Goal: Task Accomplishment & Management: Use online tool/utility

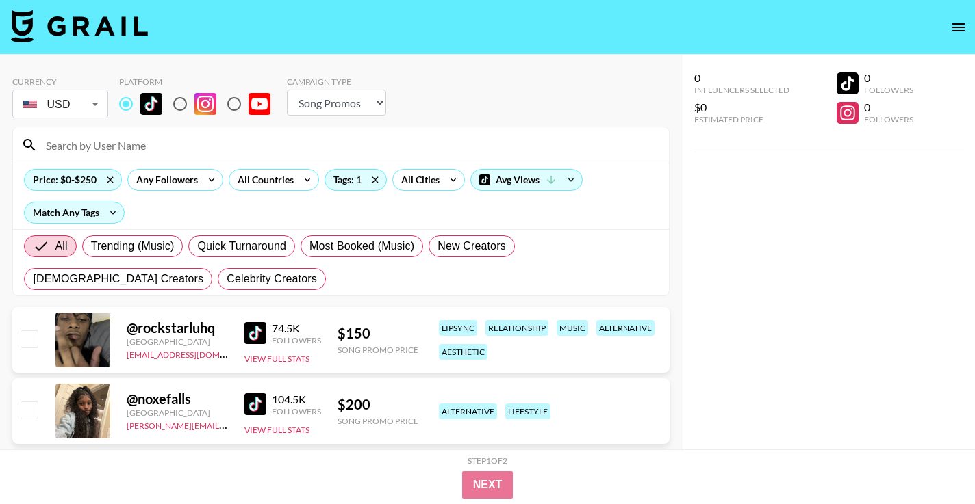
select select "Song"
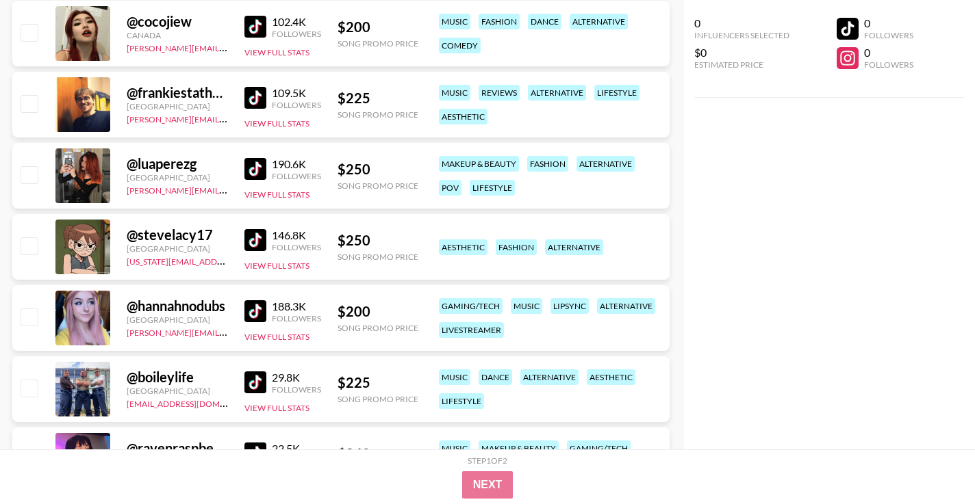
scroll to position [90, 0]
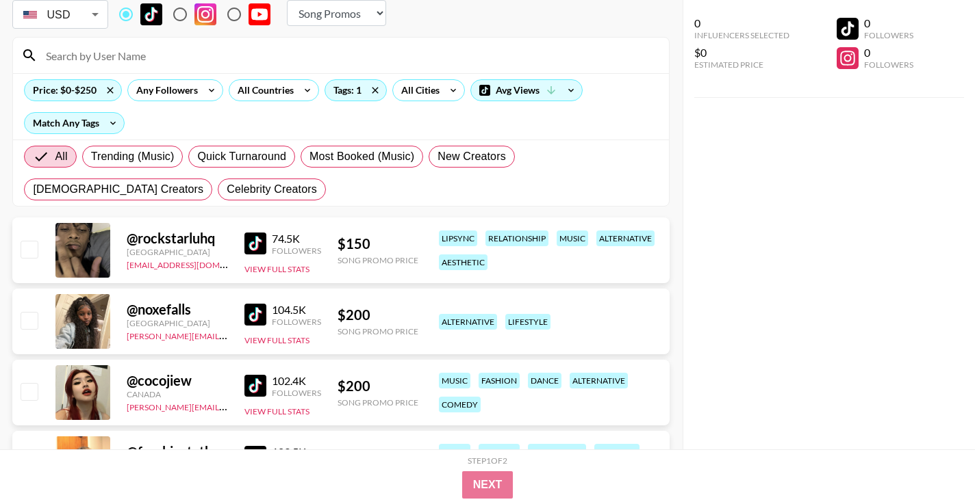
click at [254, 313] on img at bounding box center [255, 315] width 22 height 22
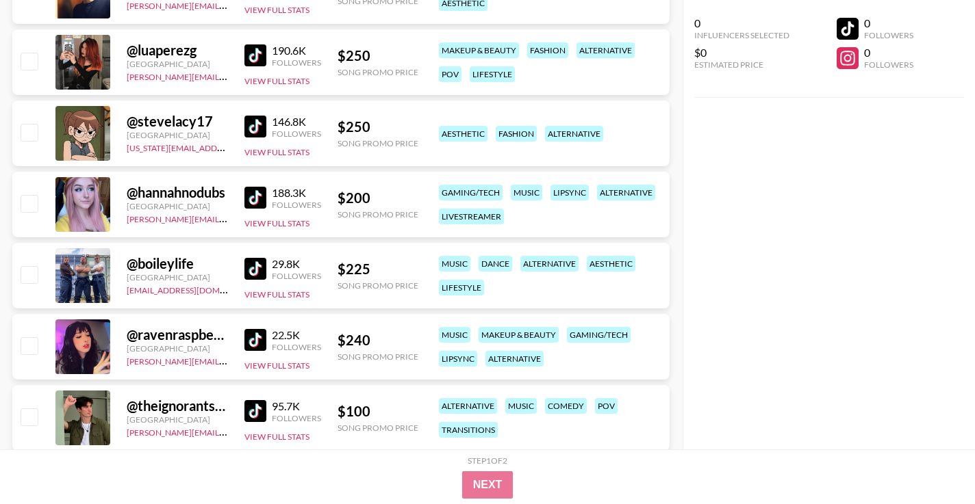
scroll to position [567, 0]
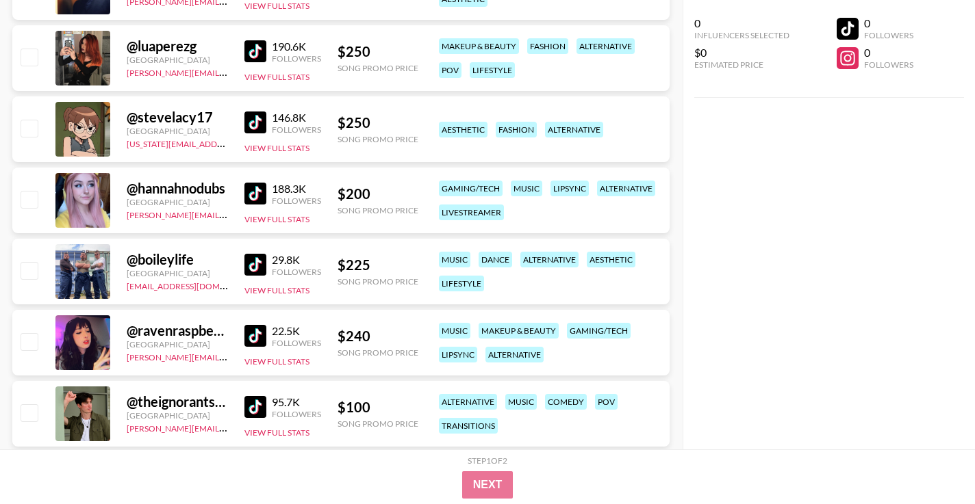
click at [261, 333] on img at bounding box center [255, 336] width 22 height 22
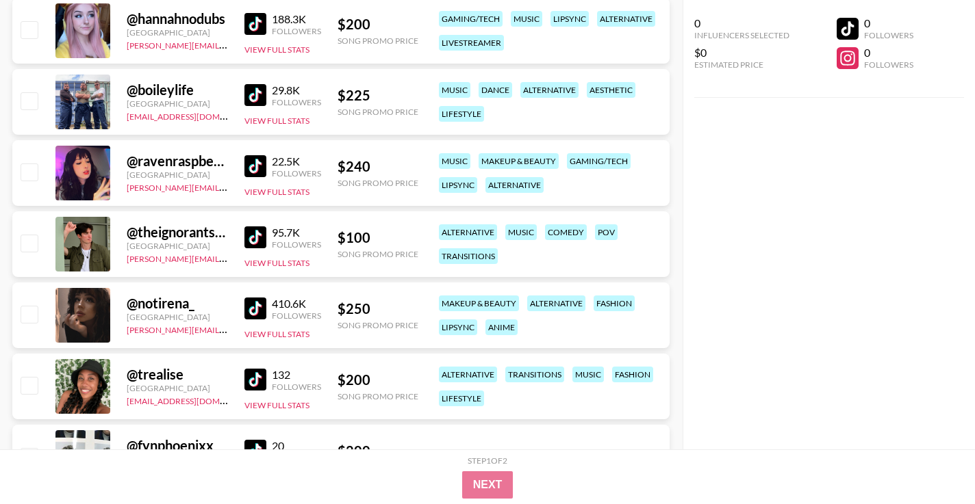
scroll to position [816, 0]
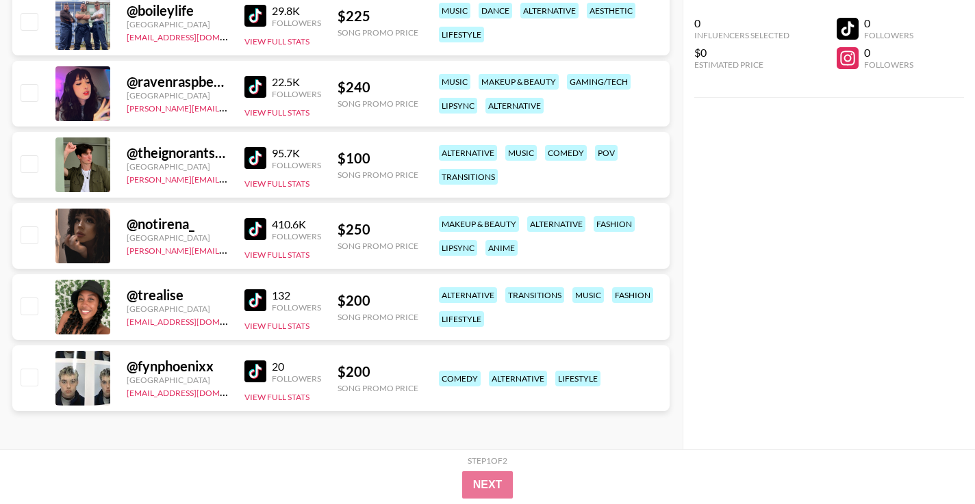
click at [257, 230] on img at bounding box center [255, 229] width 22 height 22
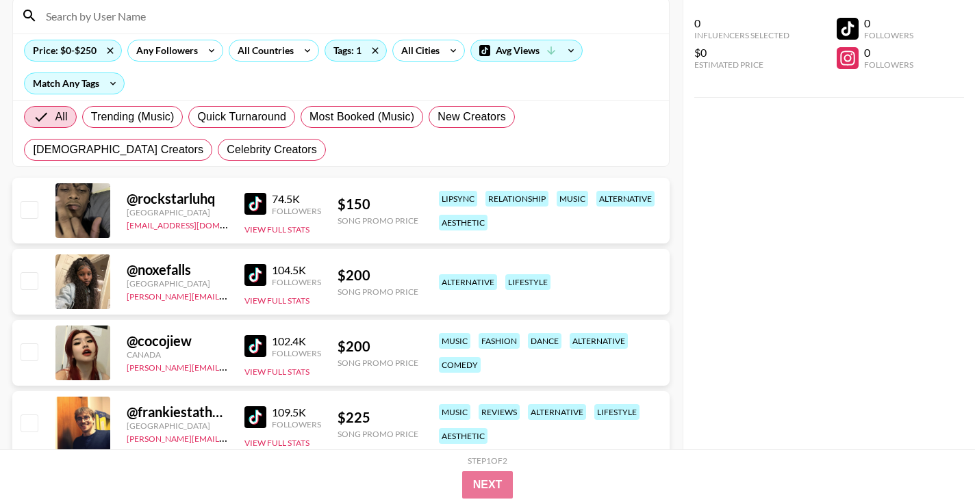
scroll to position [0, 0]
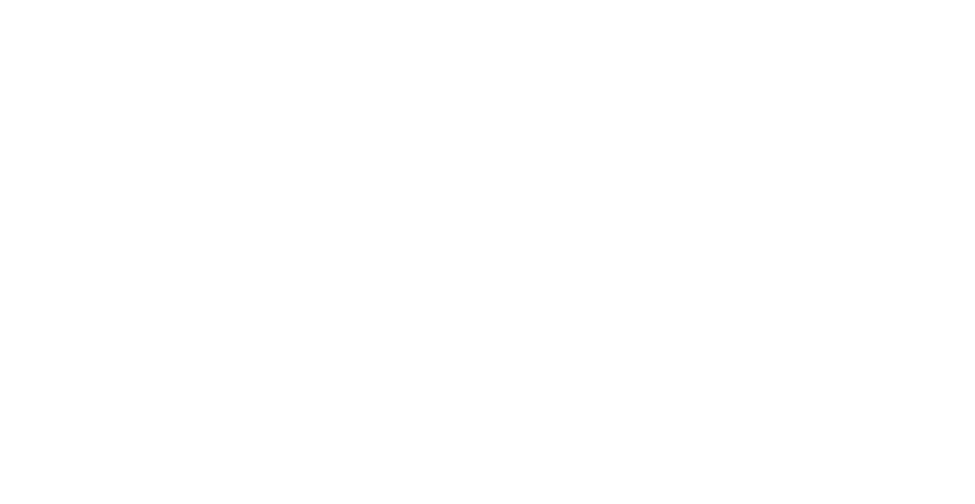
select select "Song"
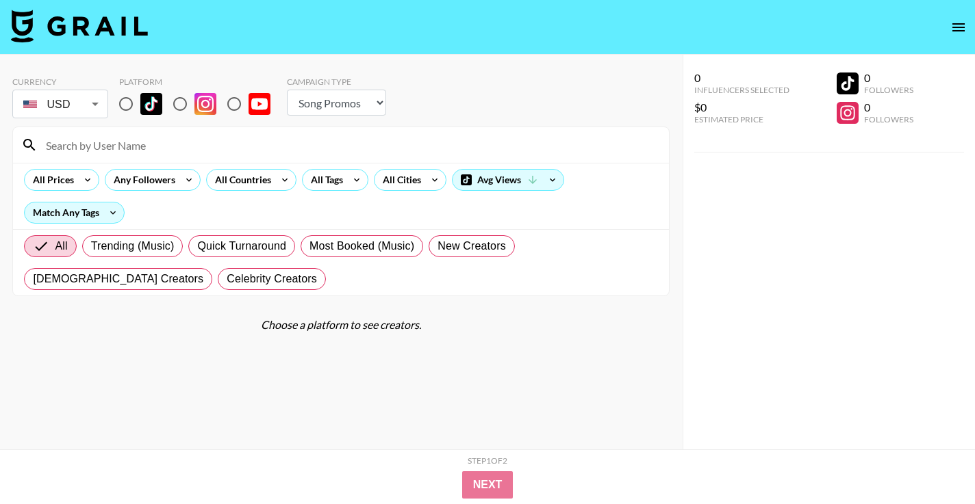
click at [125, 101] on input "radio" at bounding box center [126, 104] width 29 height 29
radio input "true"
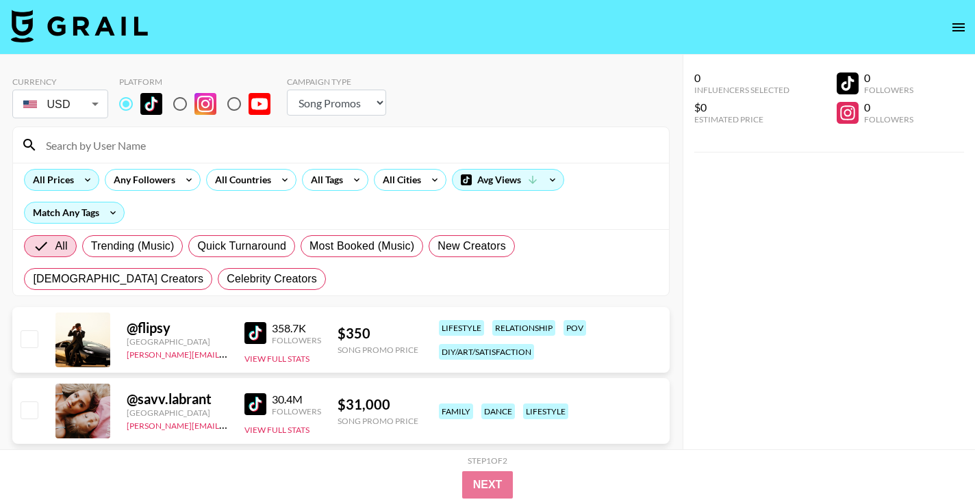
click at [94, 181] on icon at bounding box center [88, 180] width 22 height 21
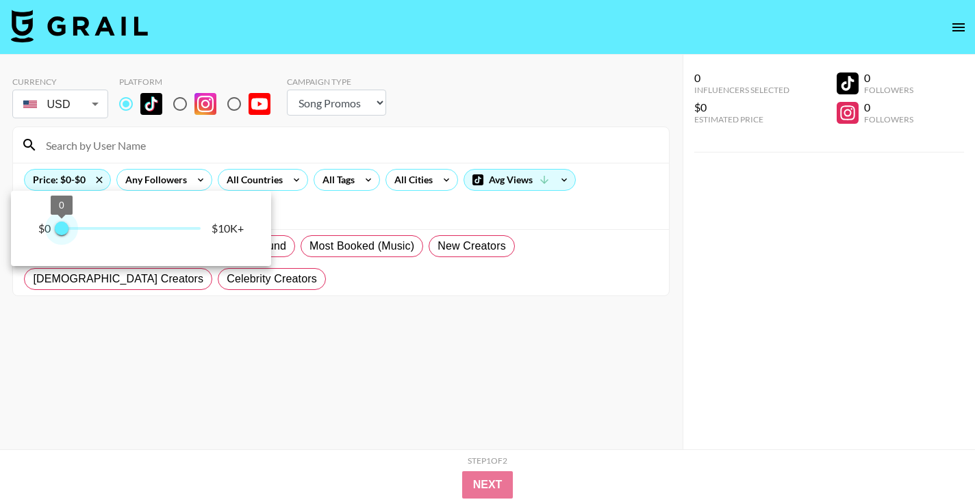
type input "500"
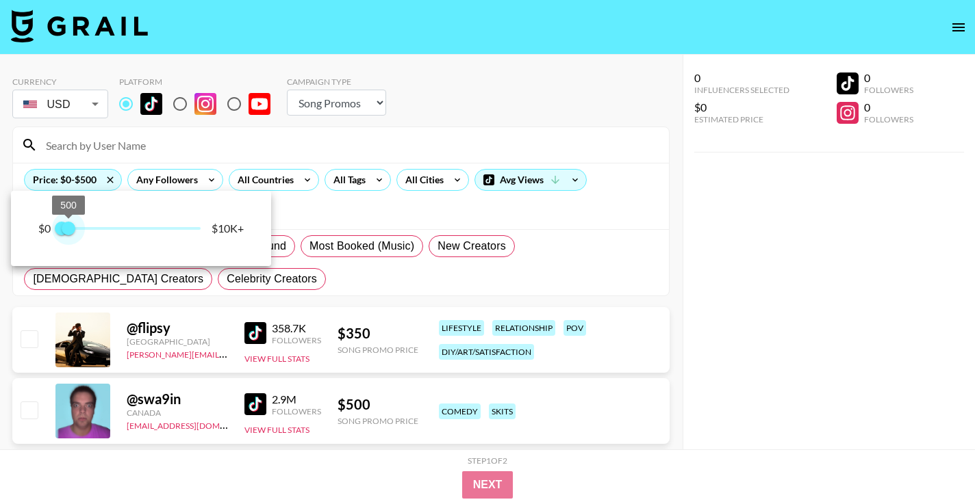
drag, startPoint x: 99, startPoint y: 226, endPoint x: 70, endPoint y: 229, distance: 28.9
click at [70, 229] on span "500" at bounding box center [69, 229] width 14 height 14
click at [712, 315] on div at bounding box center [487, 252] width 975 height 504
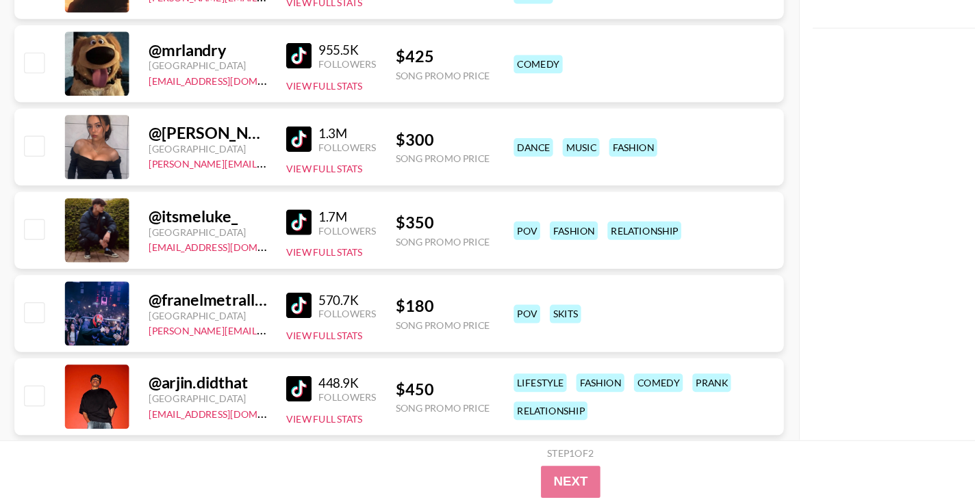
scroll to position [1920, 0]
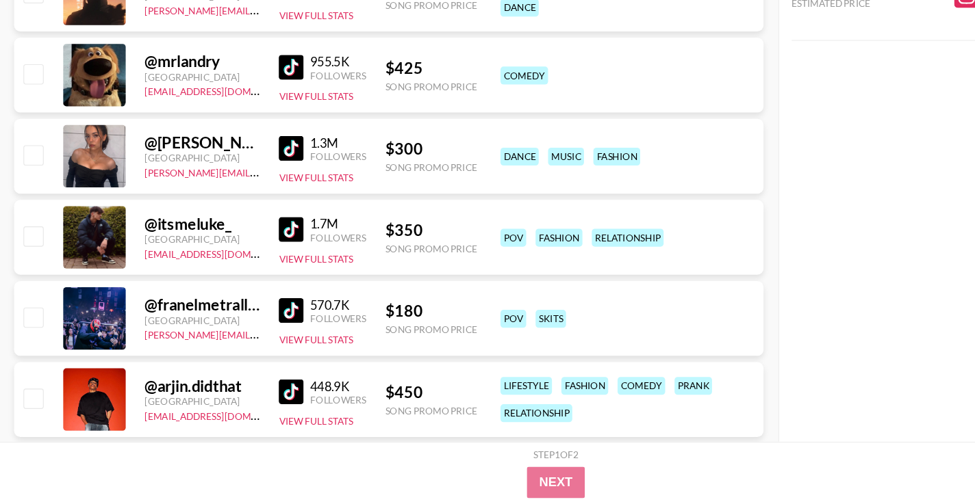
click at [254, 192] on img at bounding box center [255, 192] width 22 height 22
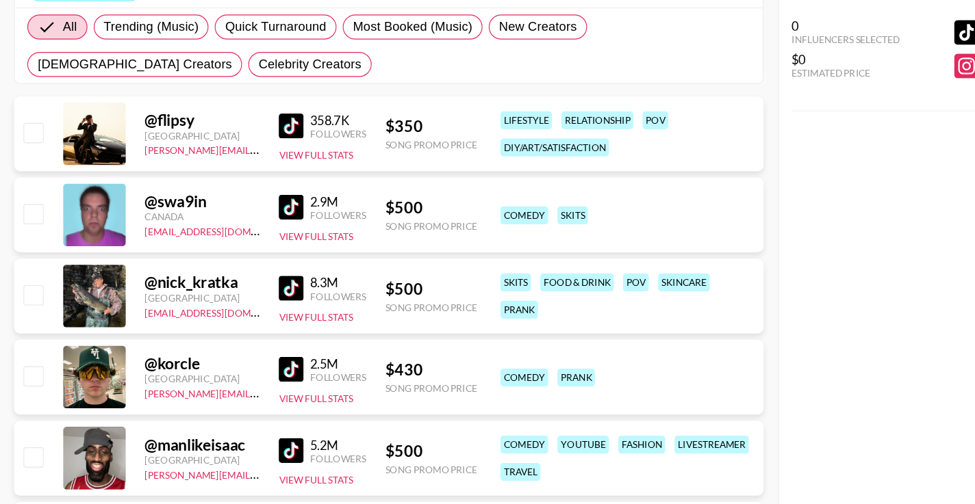
scroll to position [0, 0]
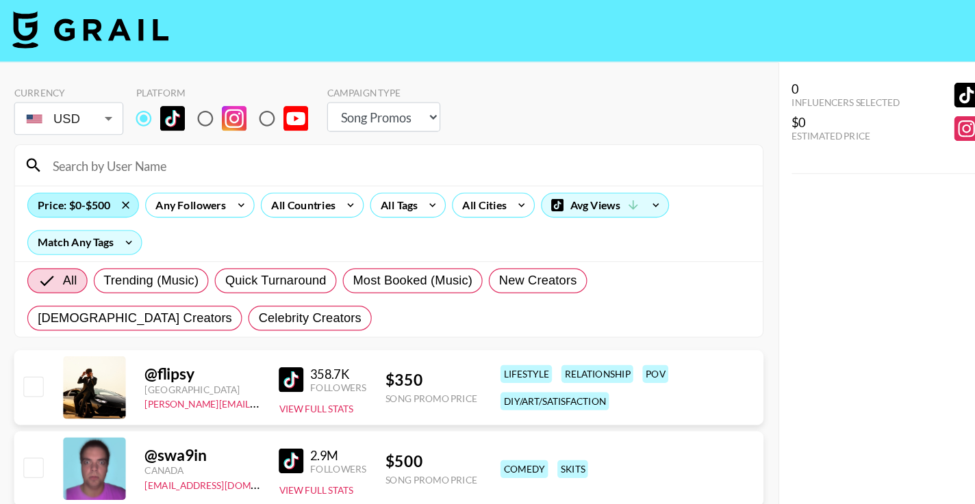
click at [75, 185] on div "Price: $0-$500" at bounding box center [73, 180] width 96 height 21
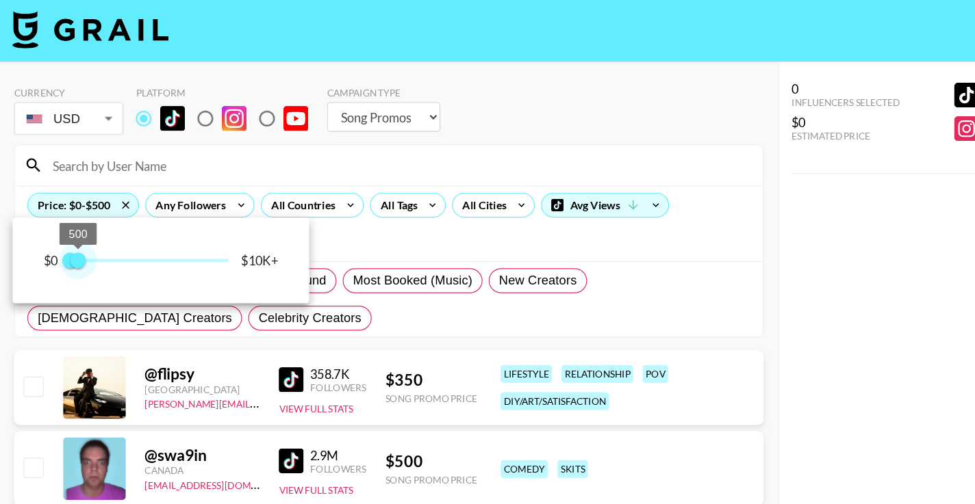
type input "250"
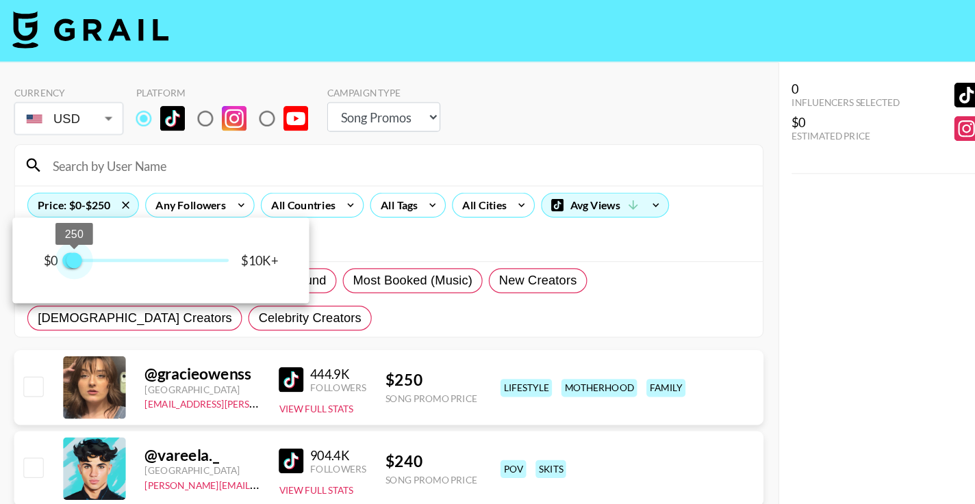
click at [66, 228] on span "250" at bounding box center [65, 229] width 14 height 14
click at [714, 246] on div at bounding box center [487, 252] width 975 height 504
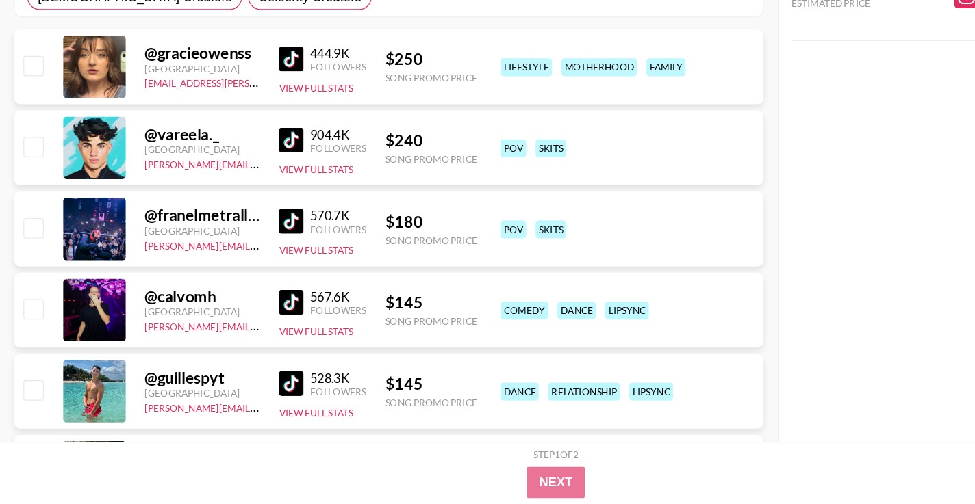
scroll to position [573, 0]
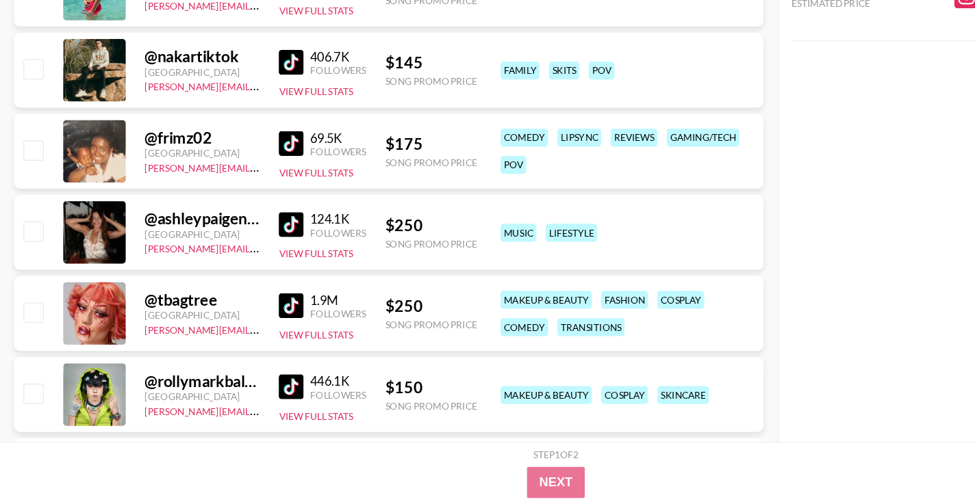
click at [257, 326] on img at bounding box center [255, 330] width 22 height 22
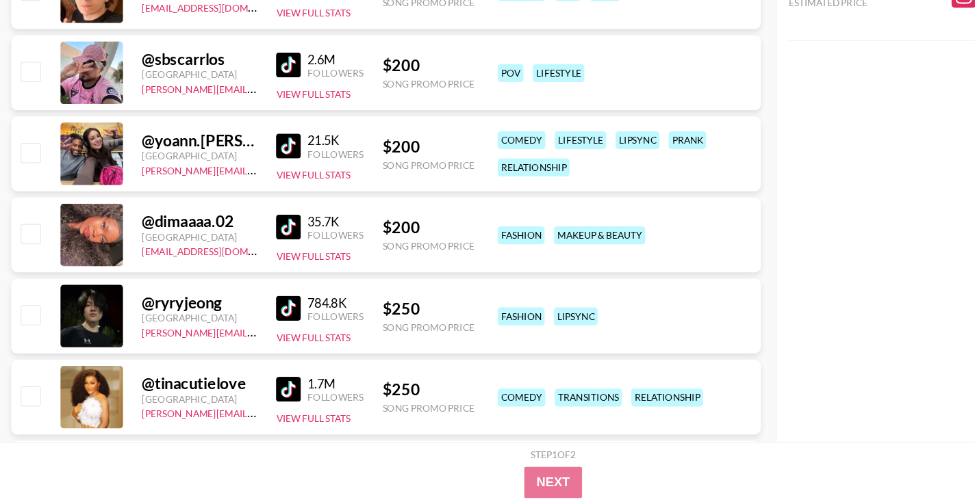
scroll to position [1225, 0]
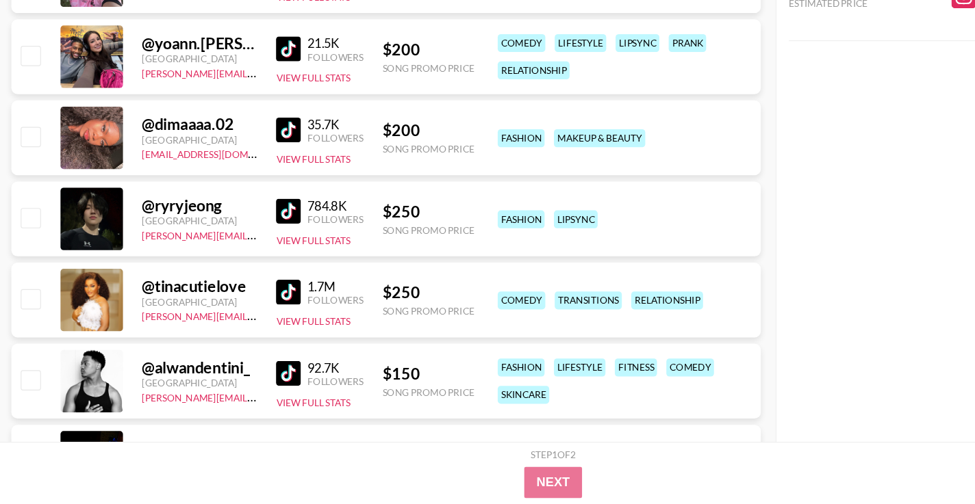
click at [259, 248] on img at bounding box center [255, 247] width 22 height 22
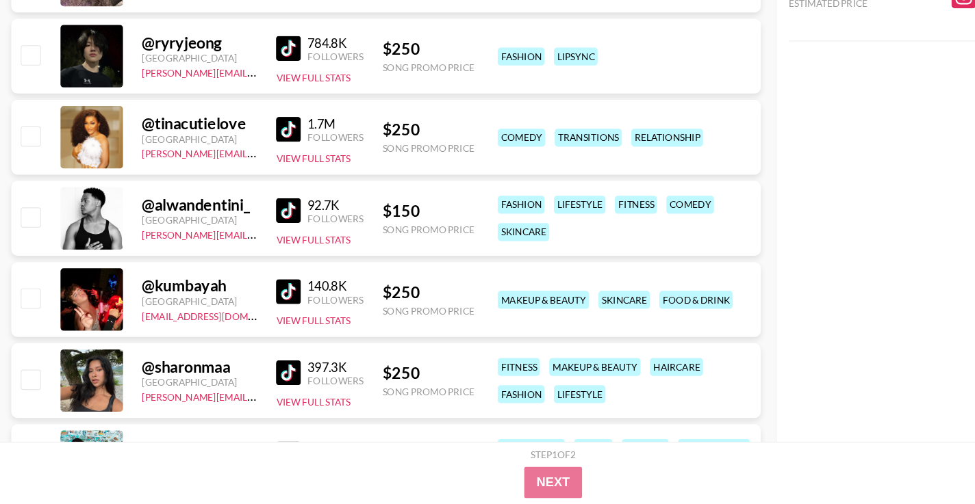
click at [263, 381] on img at bounding box center [255, 389] width 22 height 22
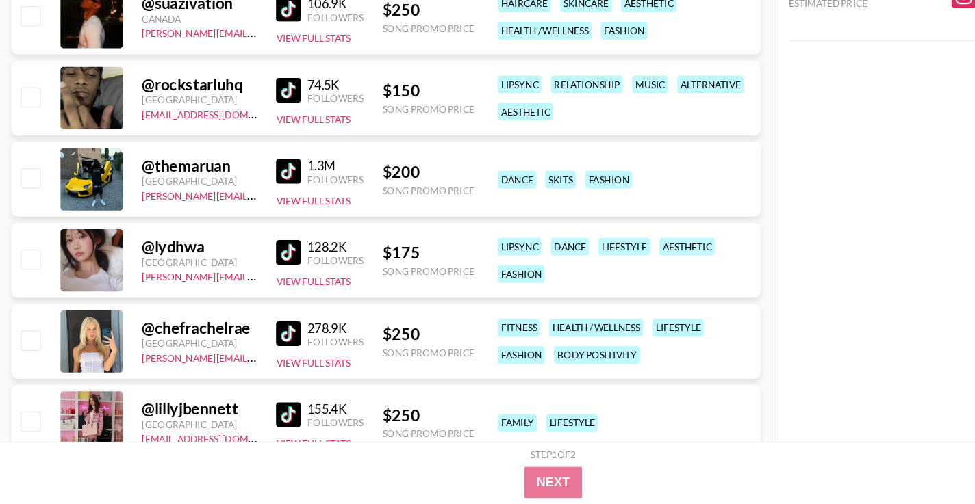
scroll to position [1987, 0]
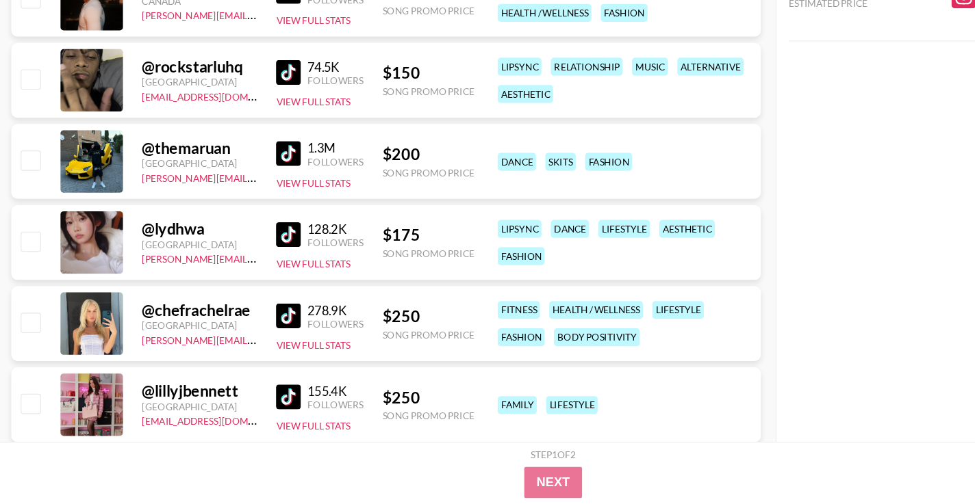
click at [251, 263] on img at bounding box center [255, 268] width 22 height 22
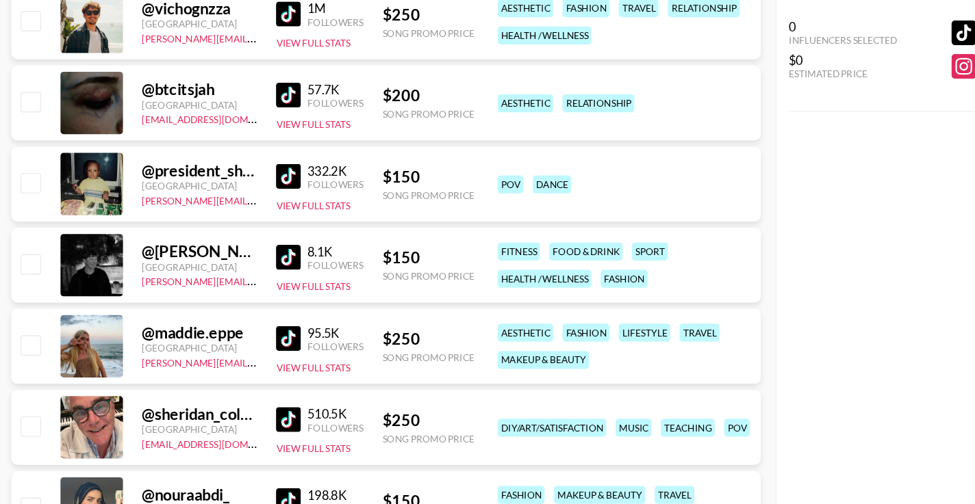
scroll to position [3718, 0]
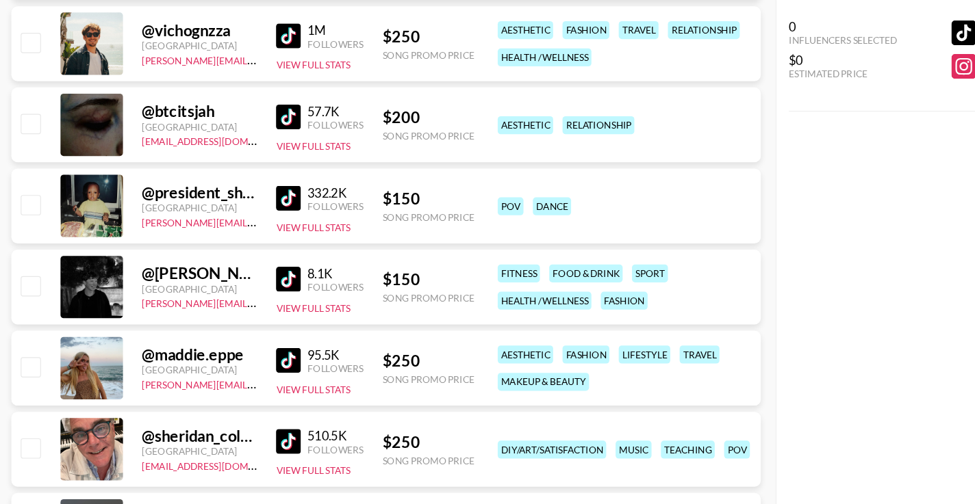
click at [257, 103] on img at bounding box center [255, 103] width 22 height 22
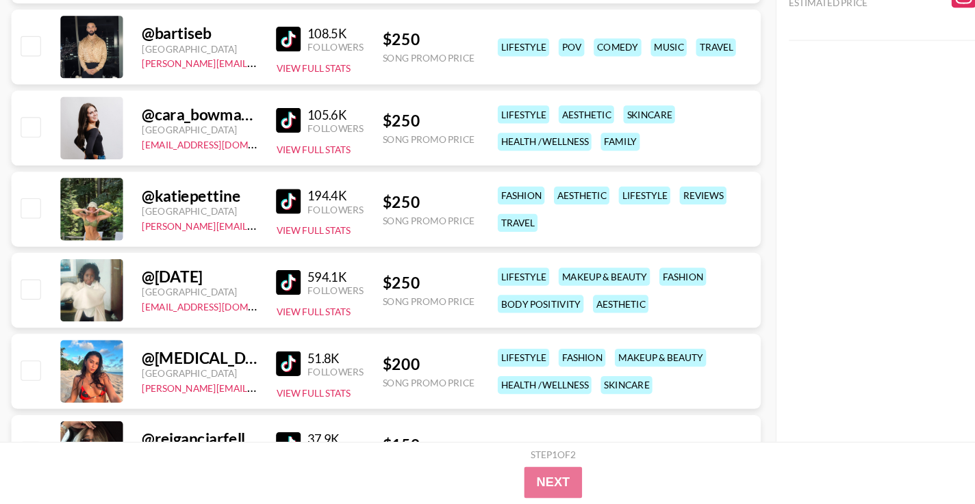
scroll to position [5077, 0]
click at [253, 311] on img at bounding box center [255, 309] width 22 height 22
click at [267, 368] on div "51.8K Followers View Full Stats" at bounding box center [282, 387] width 77 height 49
click at [264, 372] on img at bounding box center [255, 381] width 22 height 22
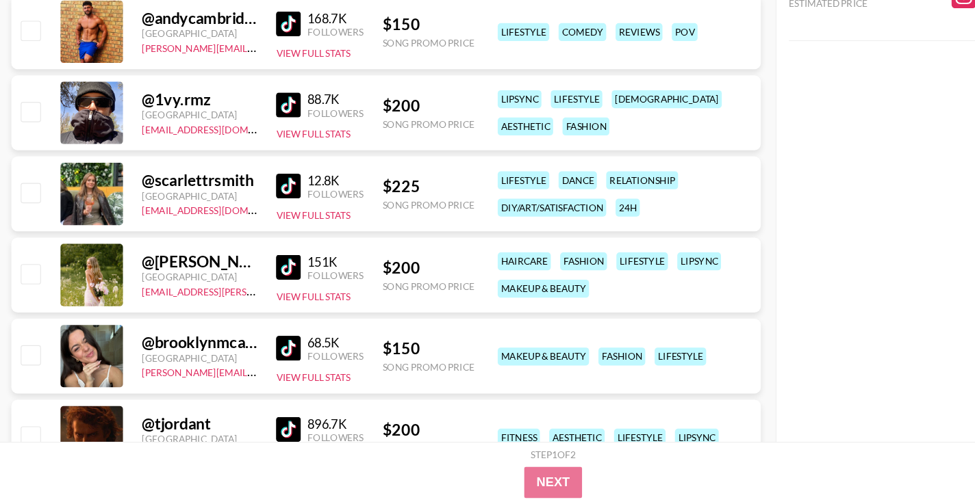
scroll to position [6111, 0]
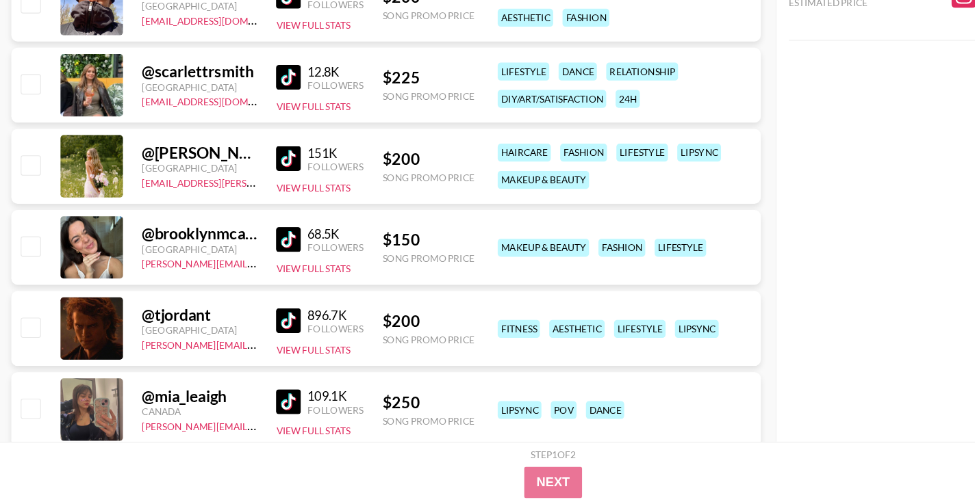
click at [246, 272] on img at bounding box center [255, 272] width 22 height 22
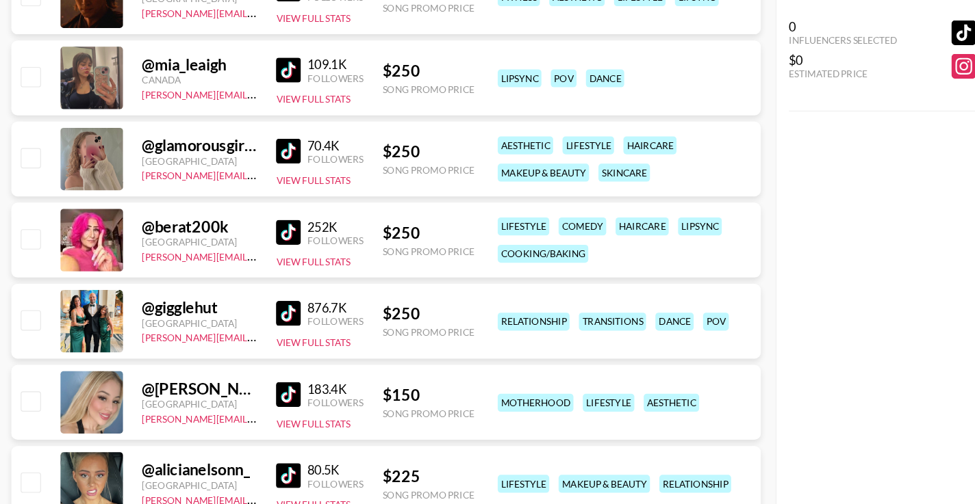
scroll to position [6459, 0]
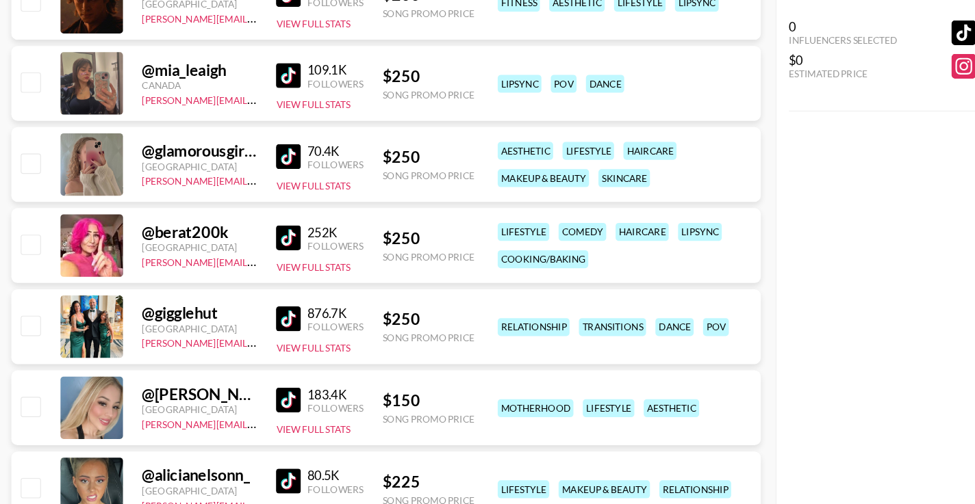
click at [255, 62] on img at bounding box center [255, 66] width 22 height 22
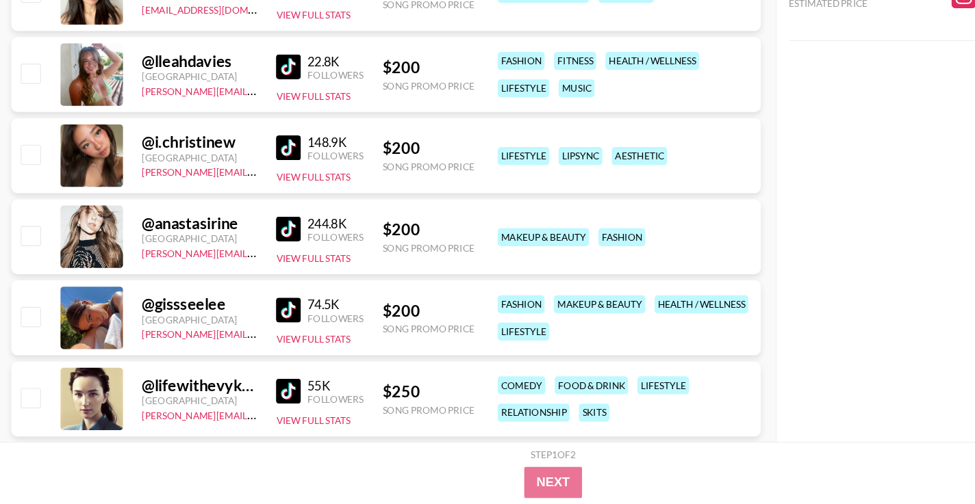
scroll to position [8235, 0]
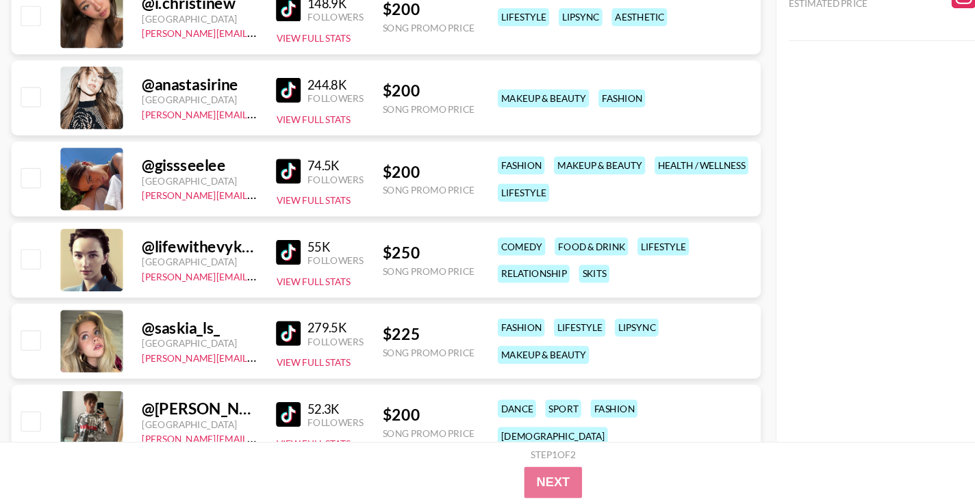
click at [251, 276] on img at bounding box center [255, 283] width 22 height 22
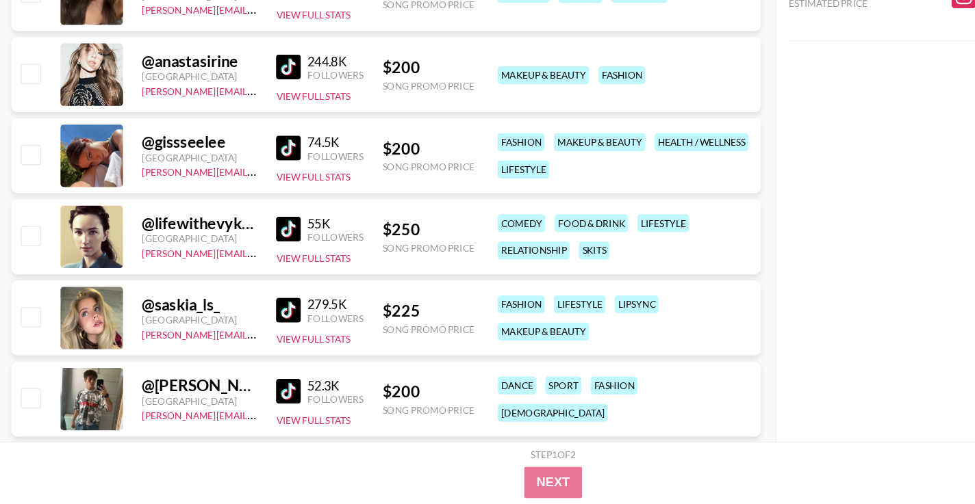
click at [254, 328] on img at bounding box center [255, 334] width 22 height 22
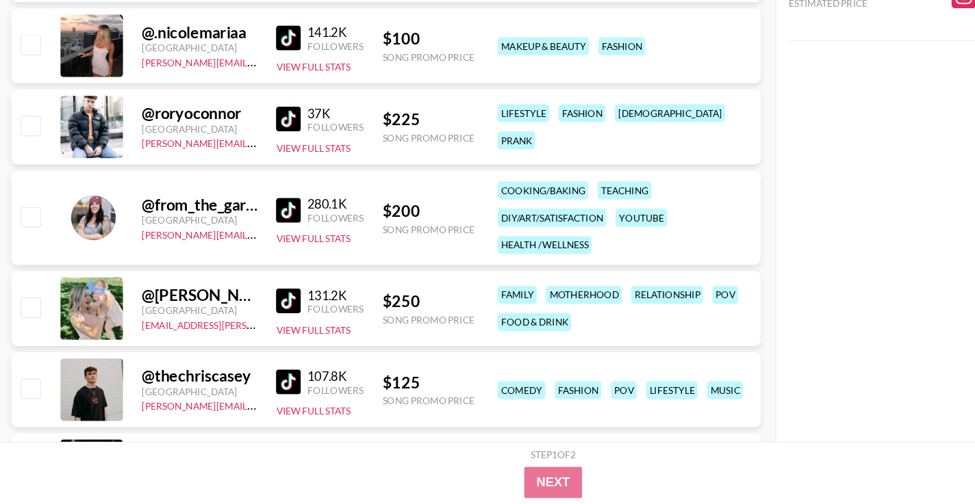
scroll to position [8867, 0]
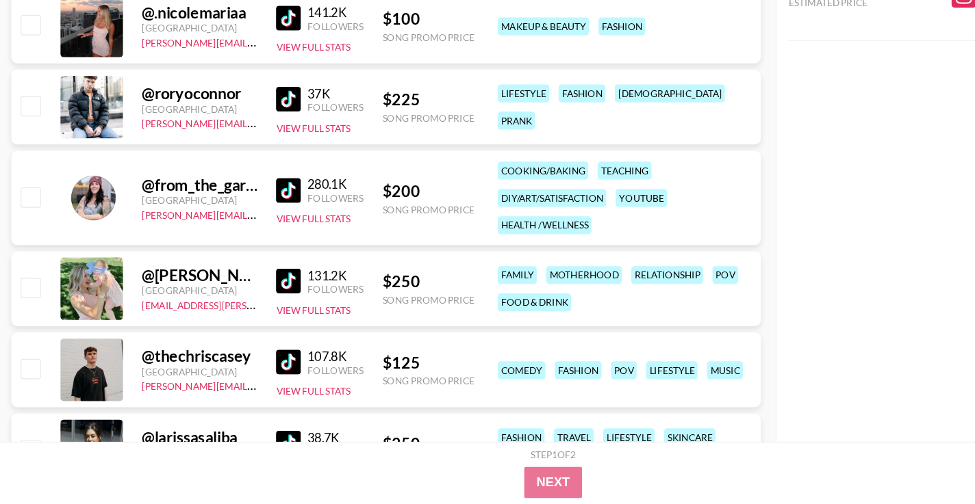
click at [253, 233] on img at bounding box center [255, 229] width 22 height 22
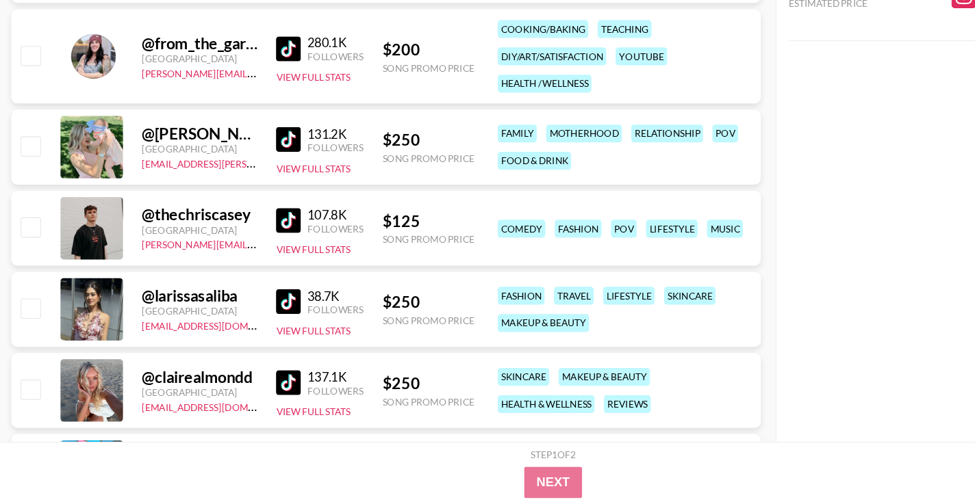
scroll to position [9039, 0]
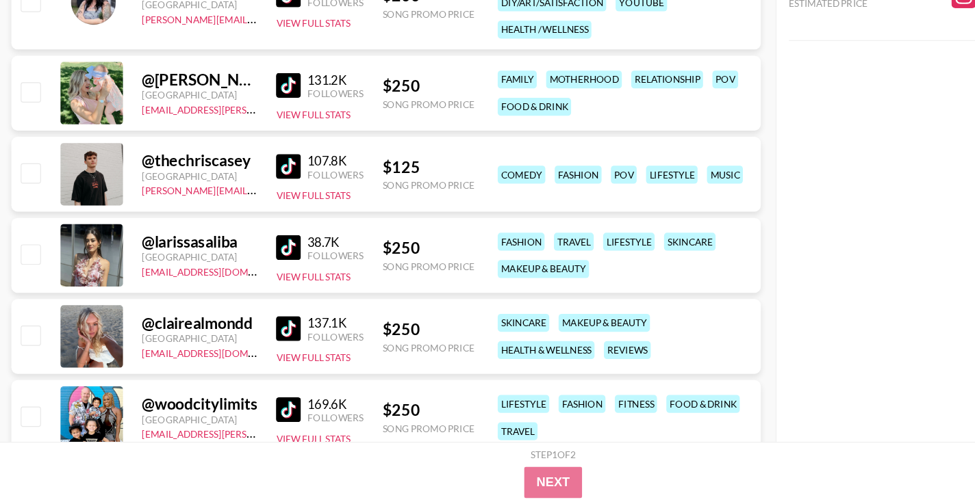
click at [255, 281] on img at bounding box center [255, 279] width 22 height 22
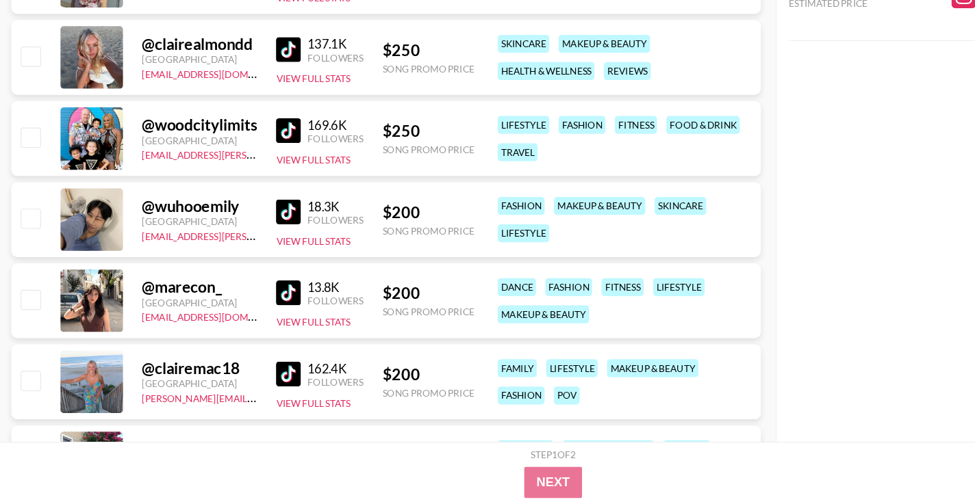
scroll to position [9288, 0]
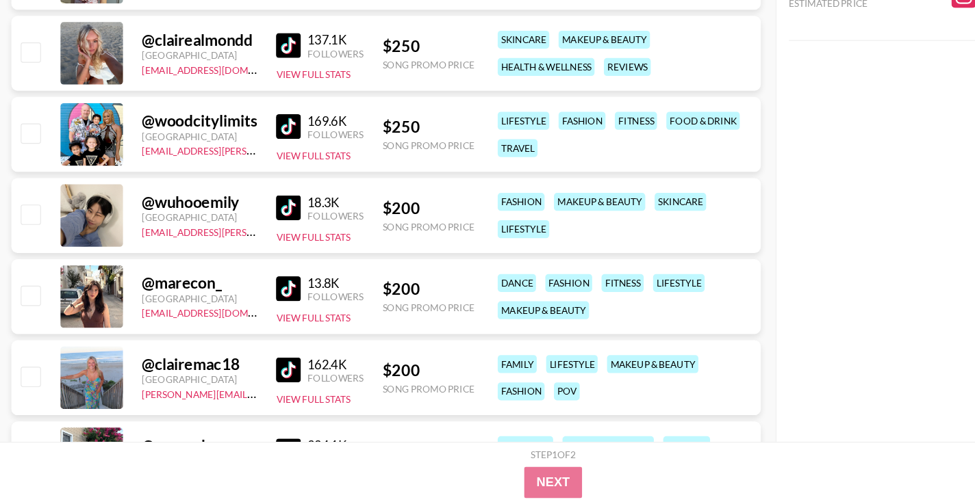
click at [265, 233] on link at bounding box center [257, 244] width 27 height 22
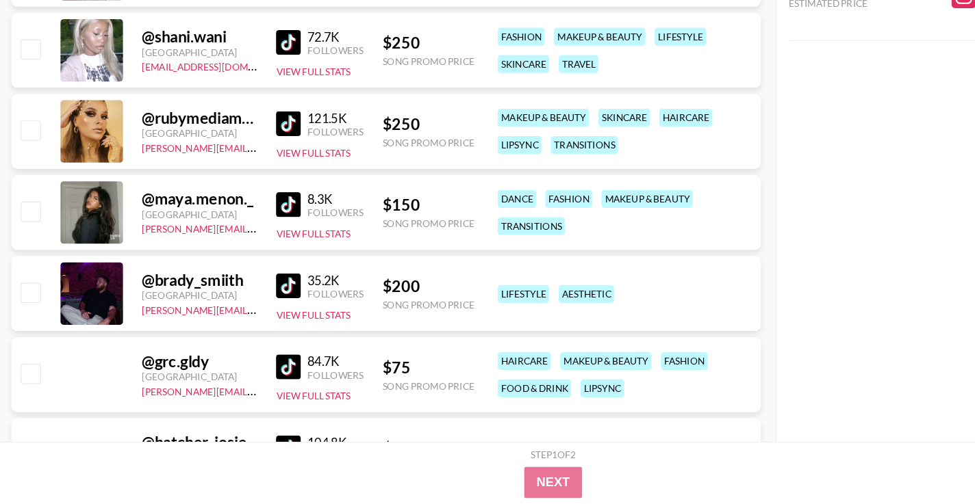
scroll to position [10573, 0]
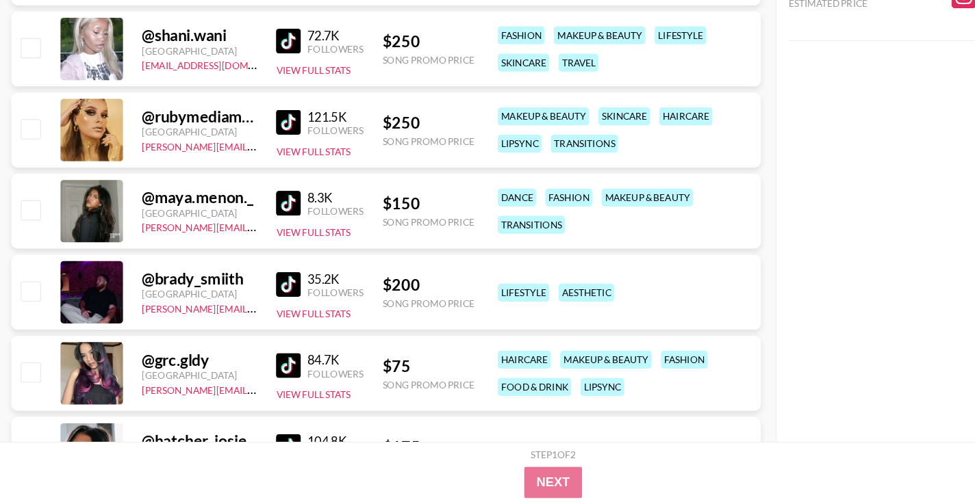
click at [261, 229] on img at bounding box center [255, 240] width 22 height 22
click at [253, 377] on img at bounding box center [255, 383] width 22 height 22
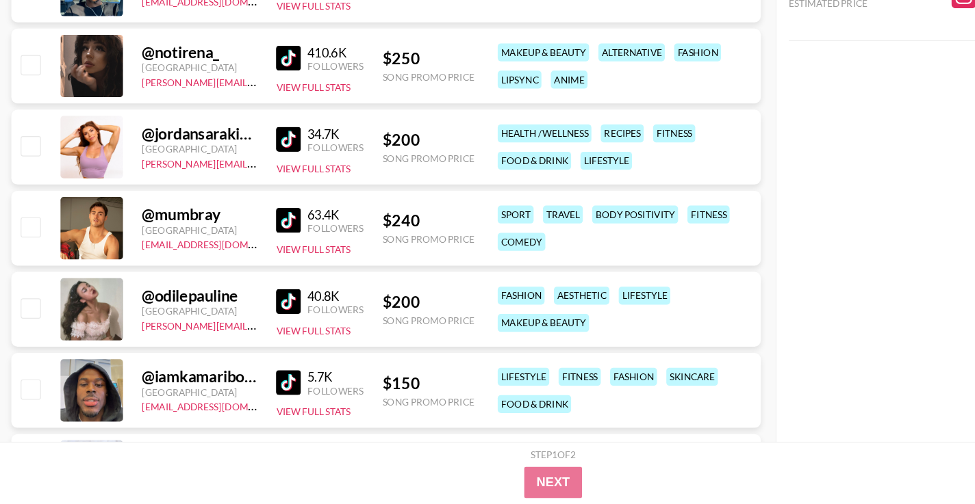
scroll to position [19529, 0]
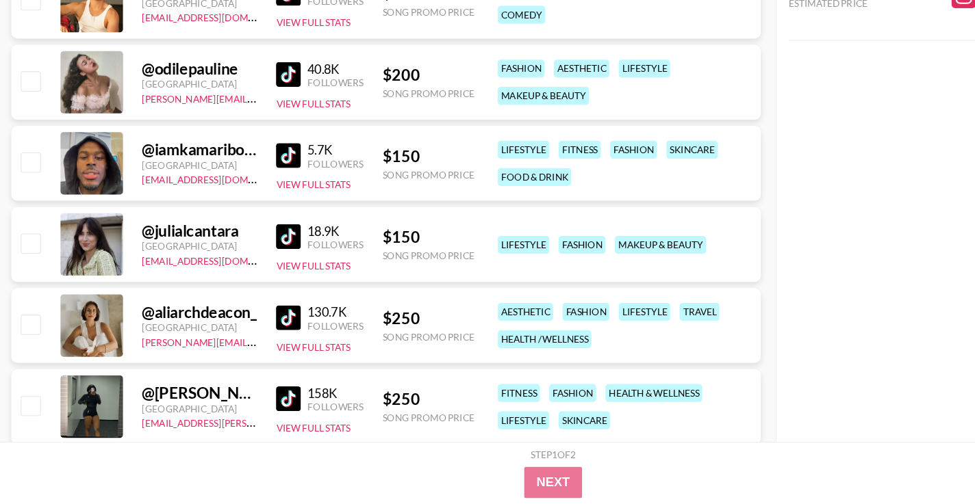
click at [255, 261] on img at bounding box center [255, 270] width 22 height 22
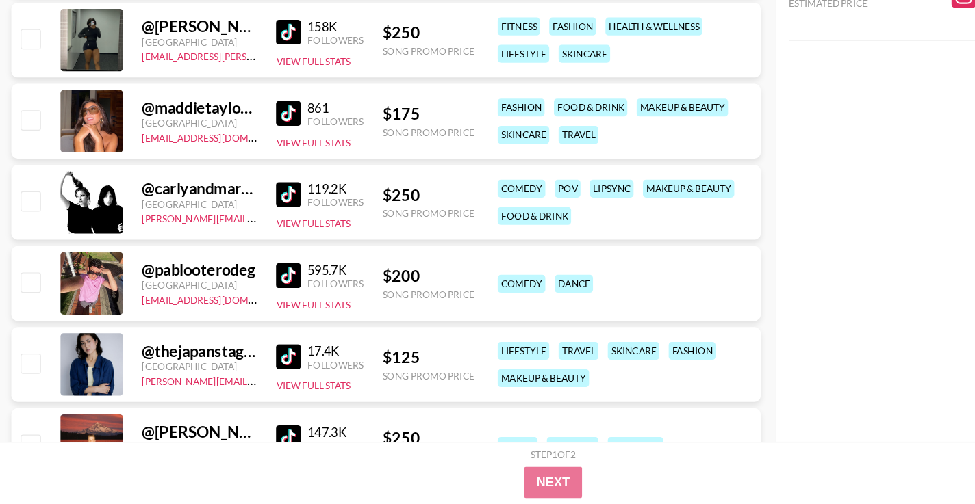
scroll to position [19854, 0]
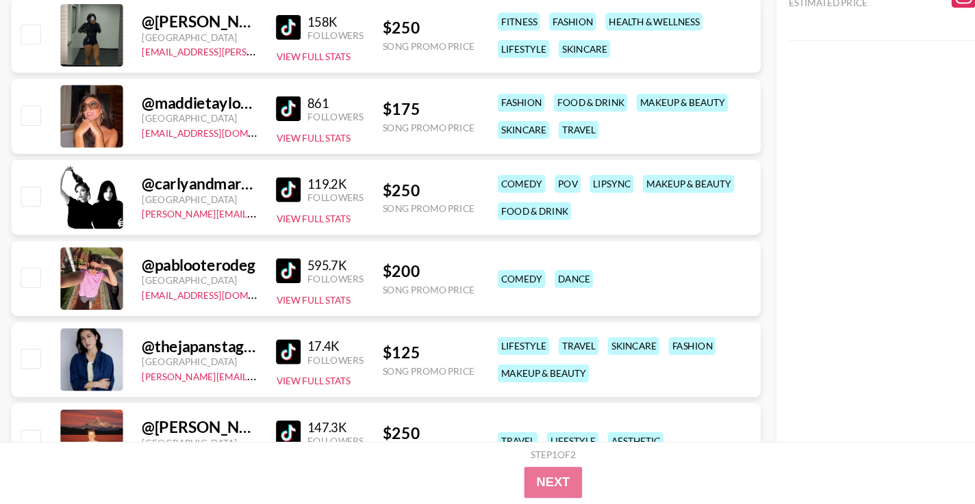
click at [251, 370] on img at bounding box center [255, 371] width 22 height 22
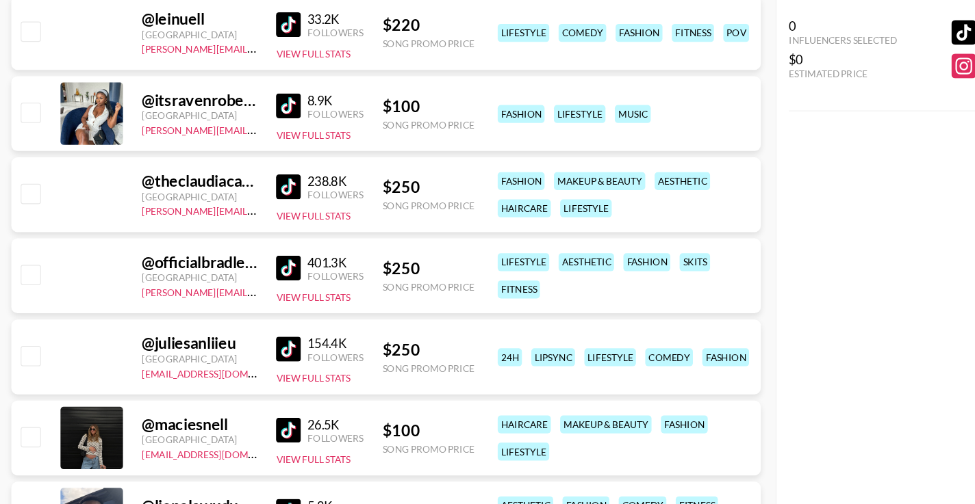
scroll to position [14632, 0]
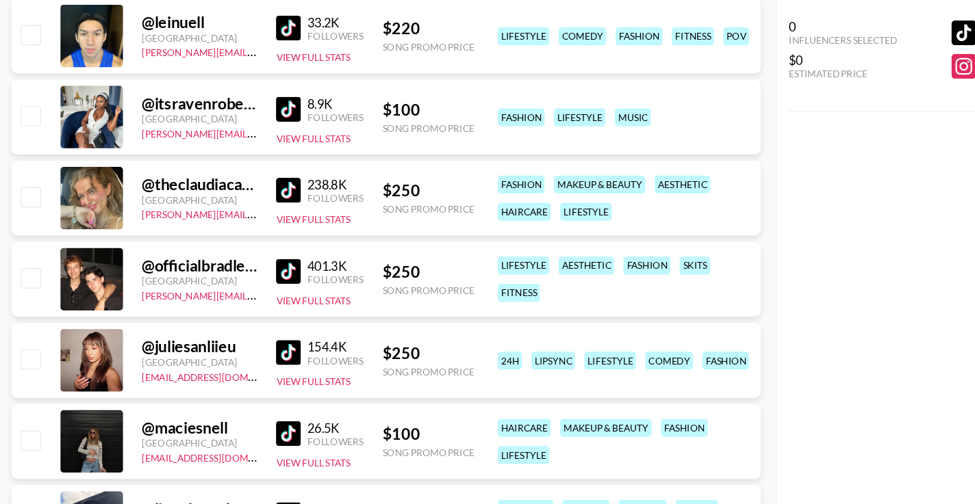
click at [254, 305] on img at bounding box center [255, 309] width 22 height 22
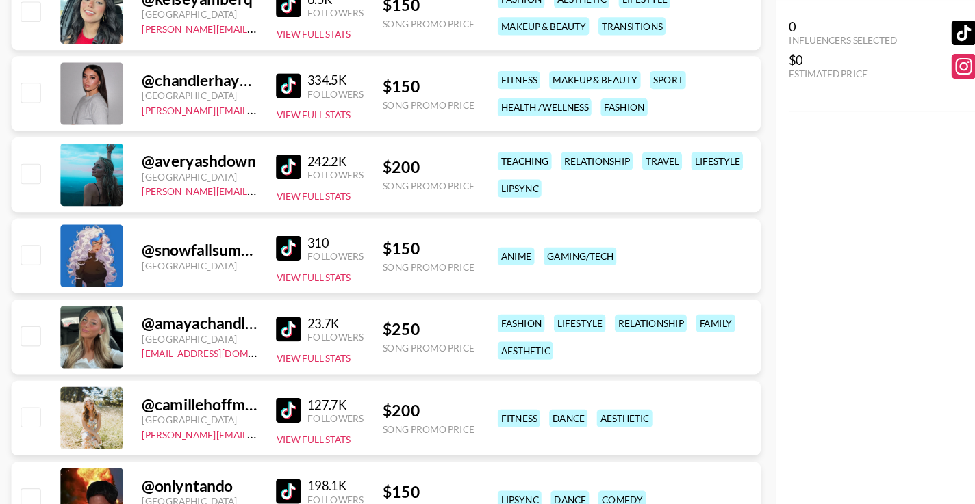
scroll to position [14093, 0]
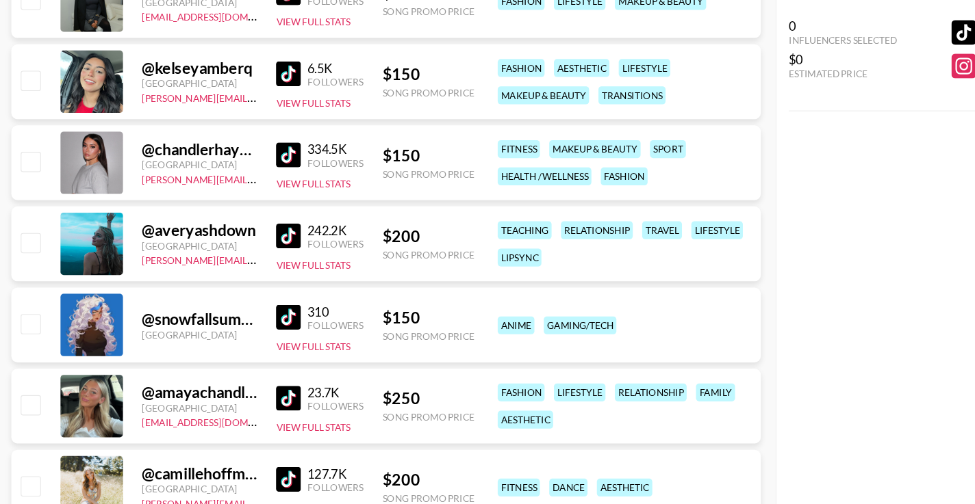
click at [250, 140] on img at bounding box center [255, 136] width 22 height 22
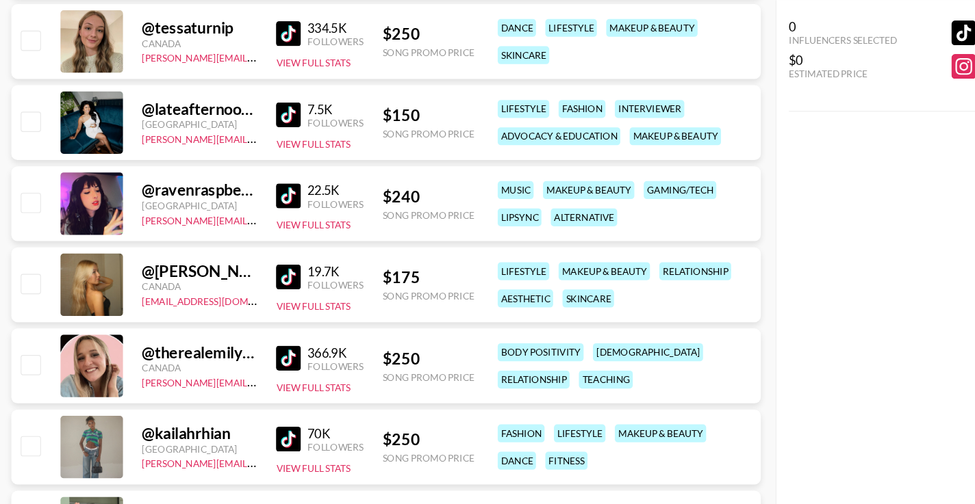
scroll to position [13510, 0]
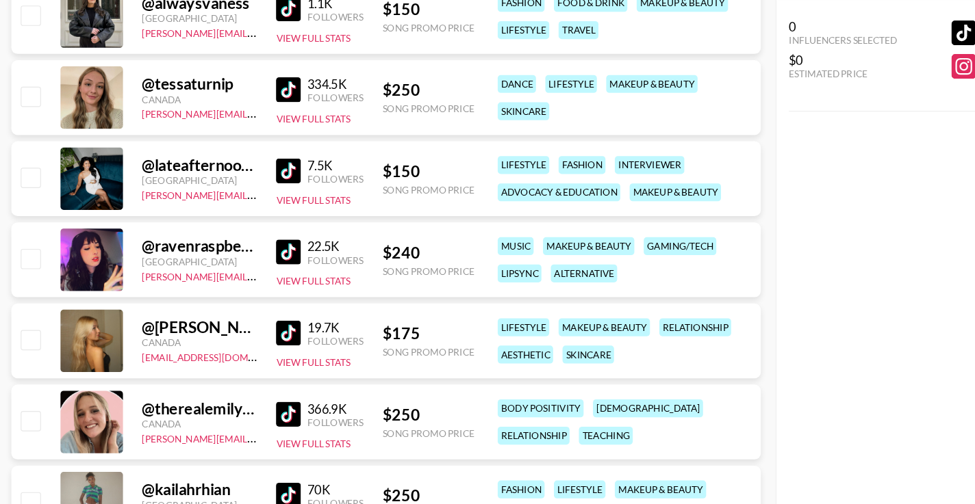
click at [258, 151] on img at bounding box center [255, 150] width 22 height 22
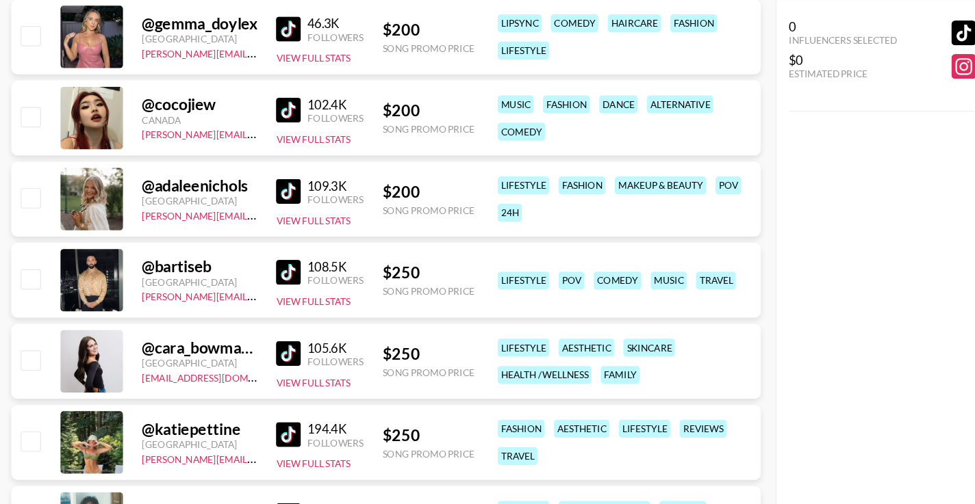
scroll to position [4716, 0]
